Goal: Information Seeking & Learning: Check status

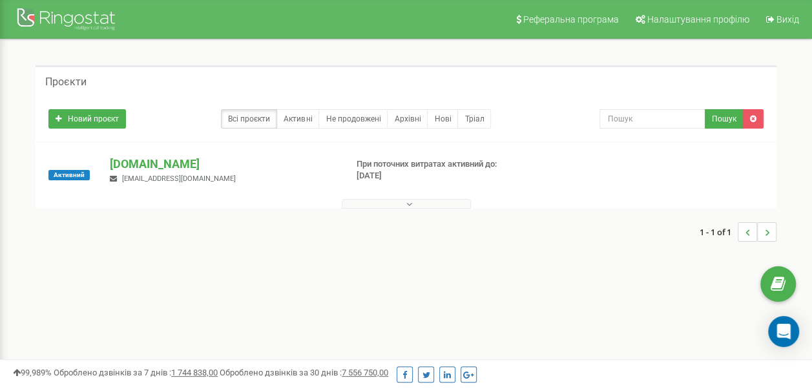
click at [432, 200] on button at bounding box center [406, 204] width 129 height 10
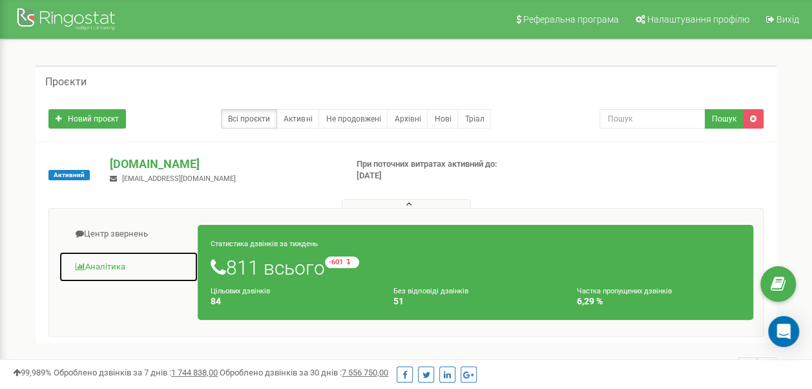
click at [108, 266] on link "Аналiтика" at bounding box center [129, 267] width 140 height 32
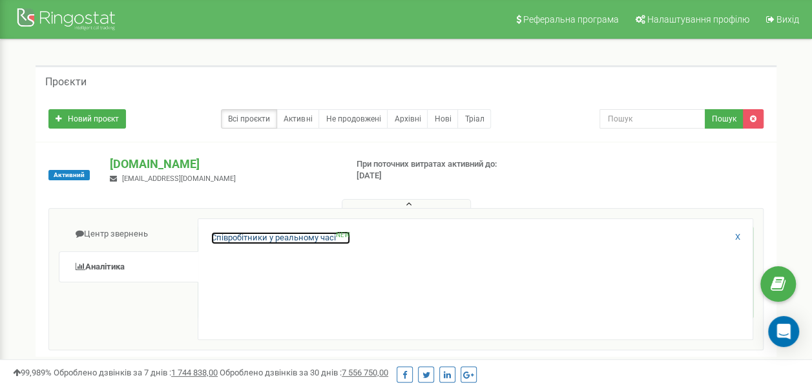
click at [237, 242] on link "Співробітники у реальному часі NEW" at bounding box center [280, 238] width 139 height 12
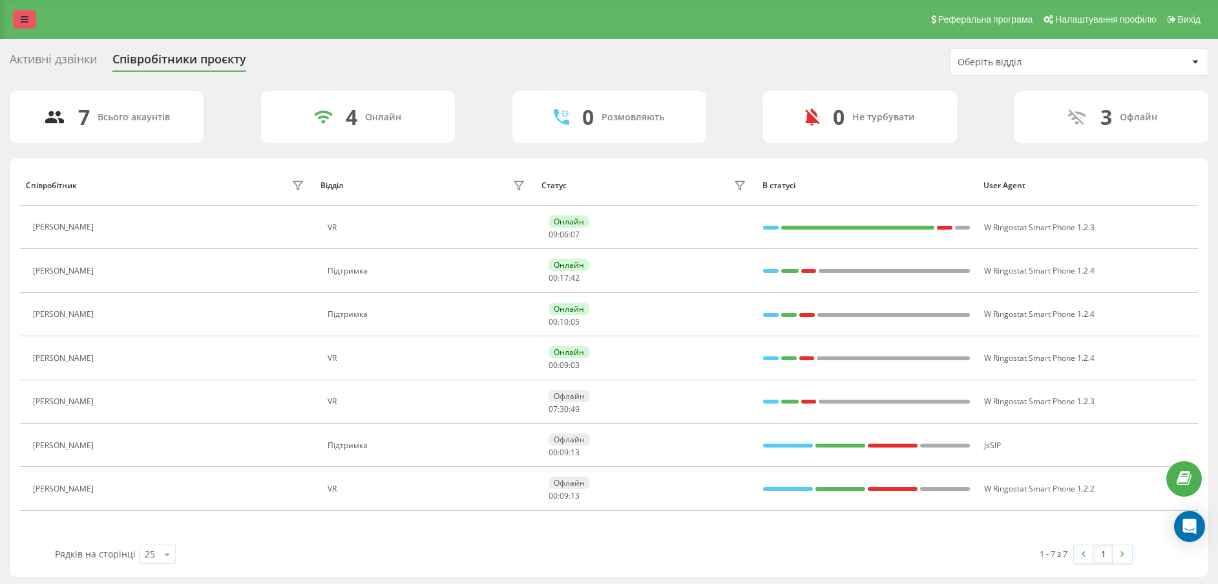
click at [14, 18] on link at bounding box center [24, 19] width 23 height 18
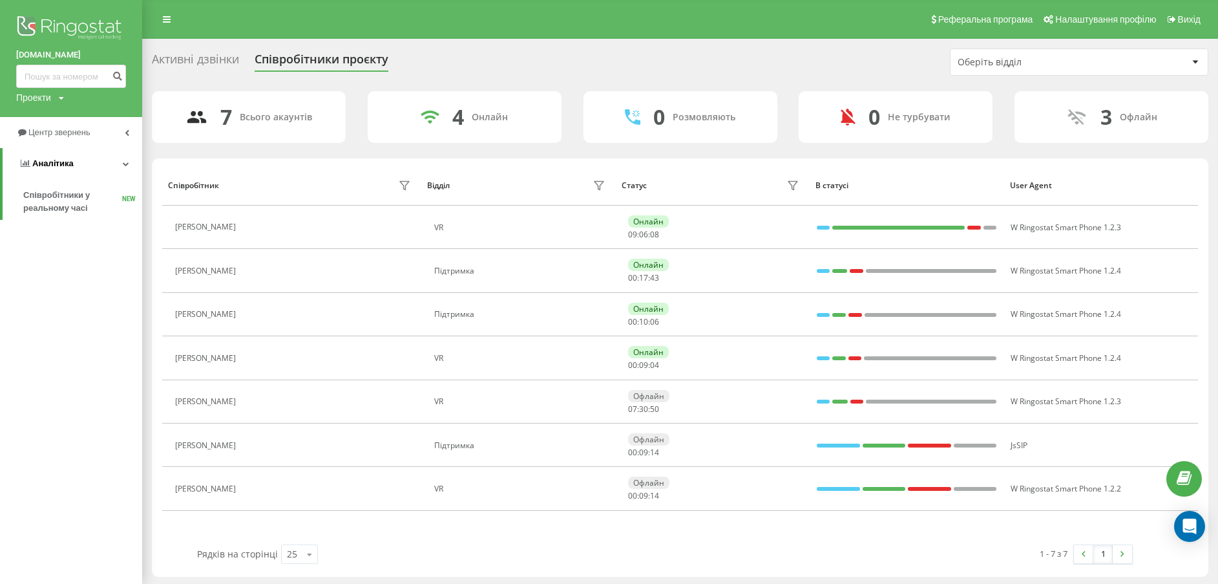
click at [85, 167] on link "Аналiтика" at bounding box center [73, 163] width 140 height 31
click at [77, 134] on span "Центр звернень" at bounding box center [61, 132] width 66 height 10
click at [67, 224] on span "Звіт про пропущені необроблені дзвінки" at bounding box center [79, 217] width 112 height 26
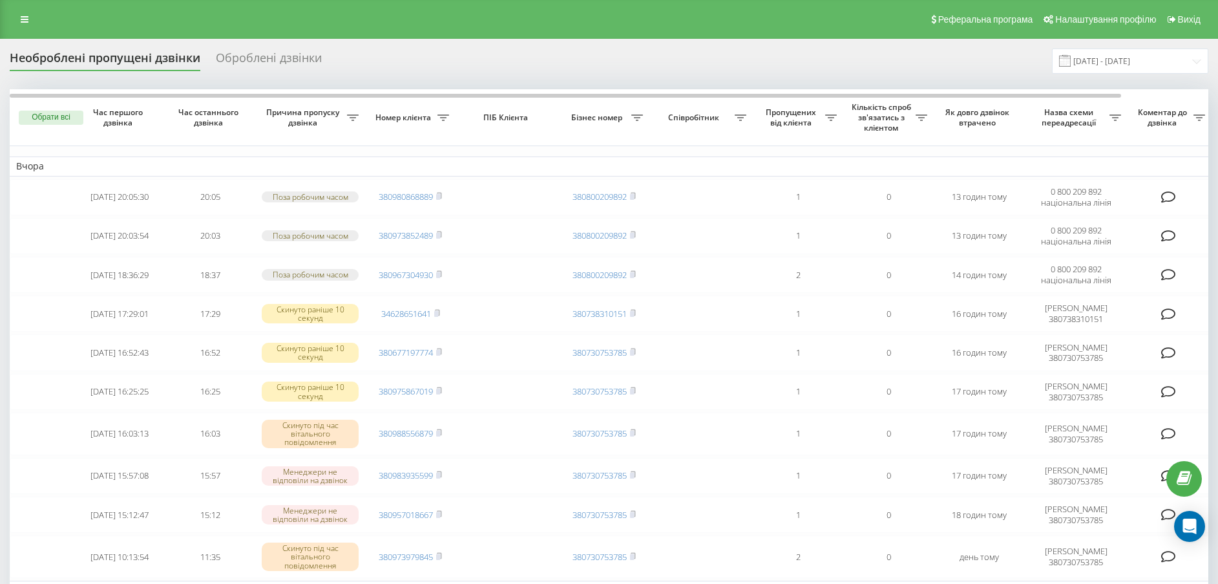
click at [10, 21] on div "Реферальна програма Налаштування профілю Вихід" at bounding box center [609, 19] width 1218 height 39
click at [23, 23] on icon at bounding box center [25, 19] width 8 height 9
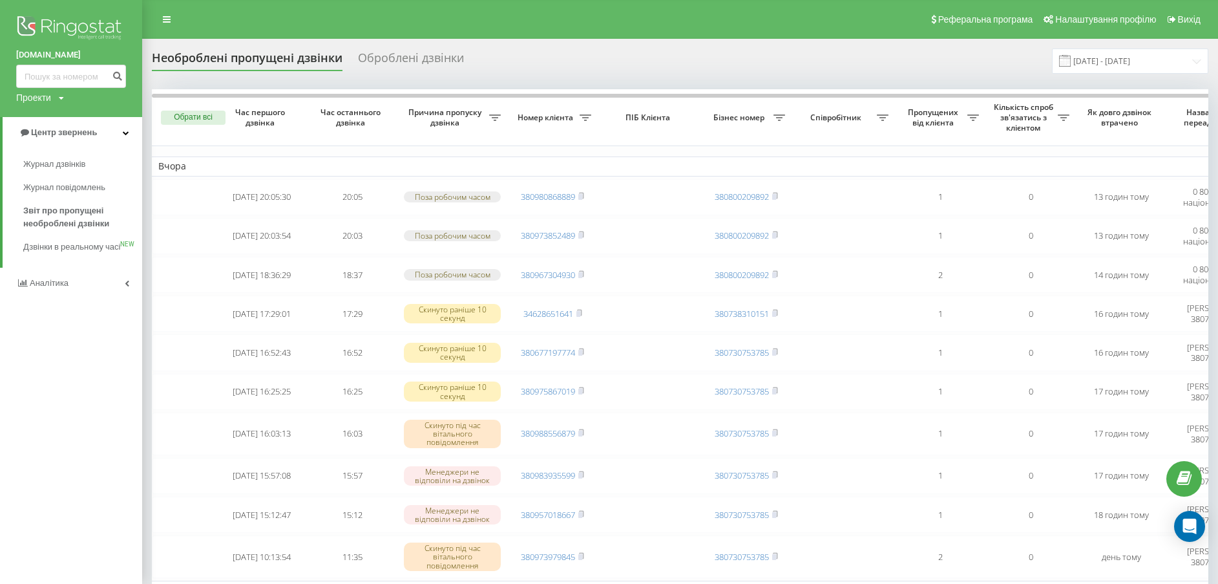
click at [76, 299] on link "Аналiтика" at bounding box center [71, 283] width 142 height 31
click at [61, 205] on span "Співробітники у реальному часі" at bounding box center [72, 202] width 98 height 26
